Goal: Transaction & Acquisition: Subscribe to service/newsletter

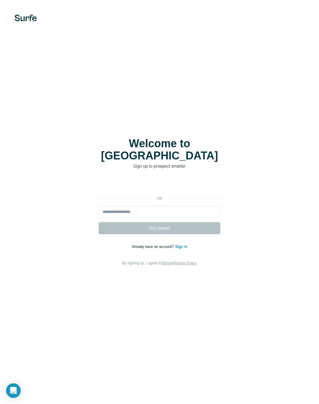
click at [250, 88] on div "Welcome to Surfe Sign up to prospect smarter or Get started Already have an acc…" at bounding box center [159, 202] width 319 height 404
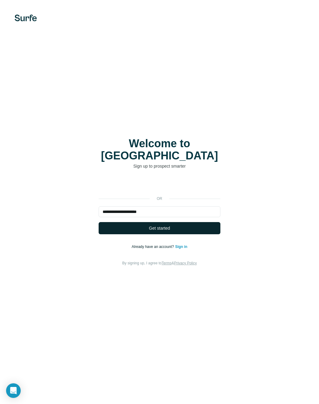
type input "**********"
click at [153, 225] on span "Get started" at bounding box center [159, 228] width 21 height 6
